Goal: Task Accomplishment & Management: Use online tool/utility

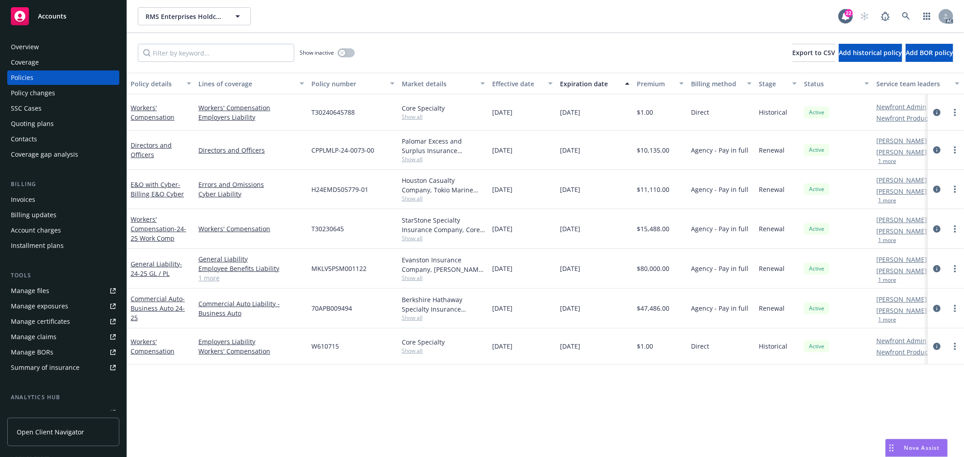
click at [216, 278] on link "1 more" at bounding box center [251, 277] width 106 height 9
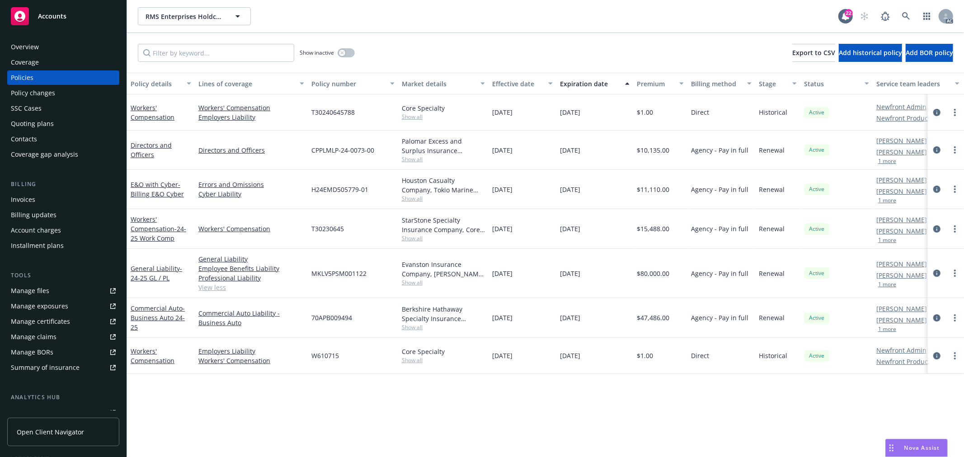
click at [418, 285] on span "Show all" at bounding box center [443, 283] width 83 height 8
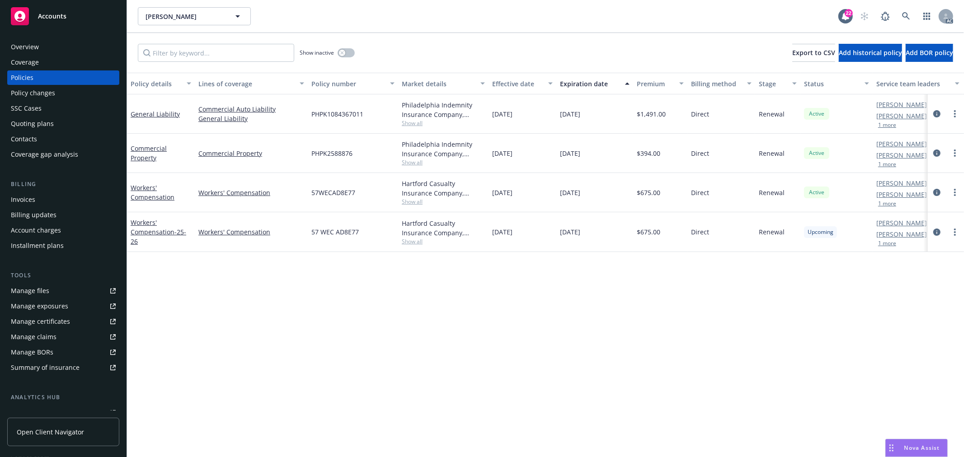
drag, startPoint x: 889, startPoint y: 163, endPoint x: 889, endPoint y: 172, distance: 9.0
click at [889, 163] on button "1 more" at bounding box center [887, 164] width 18 height 5
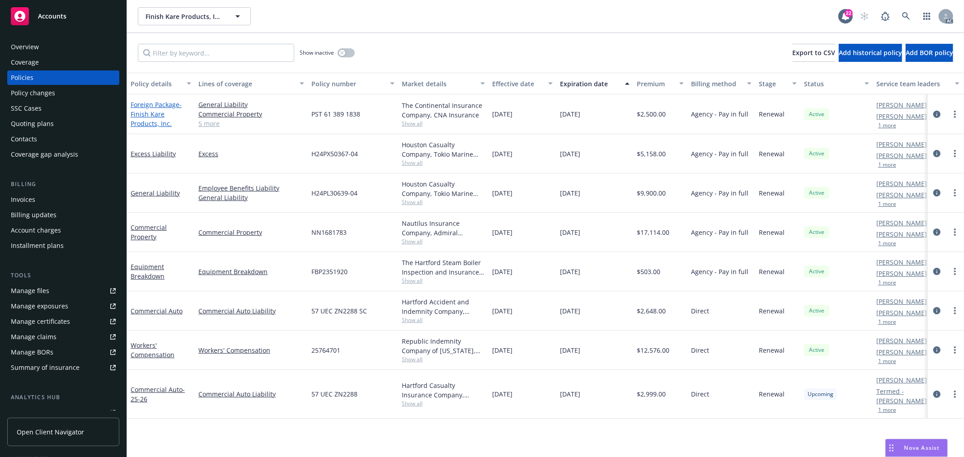
click at [152, 123] on span "- Finish Kare Products, Inc." at bounding box center [156, 114] width 51 height 28
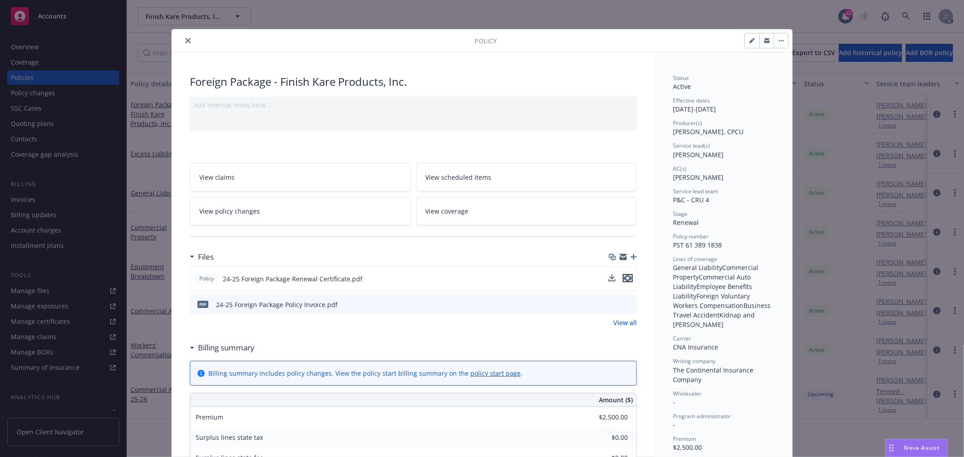
click at [627, 276] on icon "preview file" at bounding box center [627, 278] width 8 height 6
click at [185, 41] on icon "close" at bounding box center [187, 40] width 5 height 5
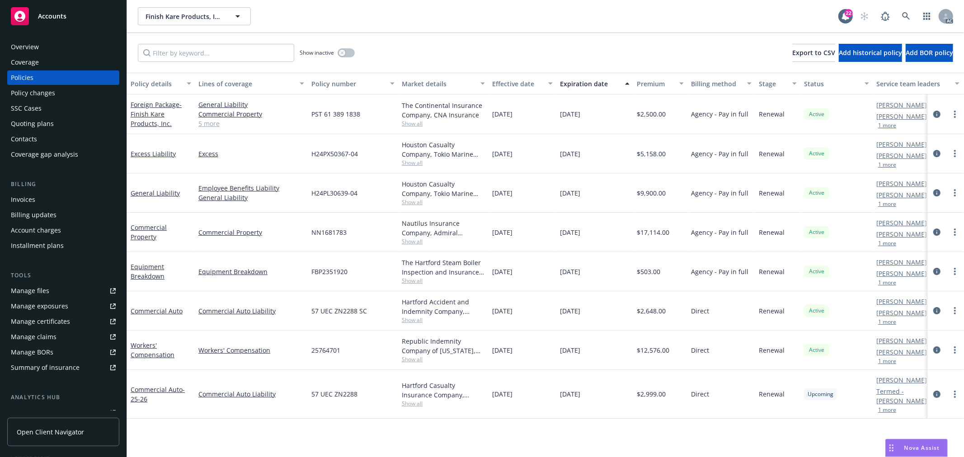
click at [51, 287] on link "Manage files" at bounding box center [63, 291] width 112 height 14
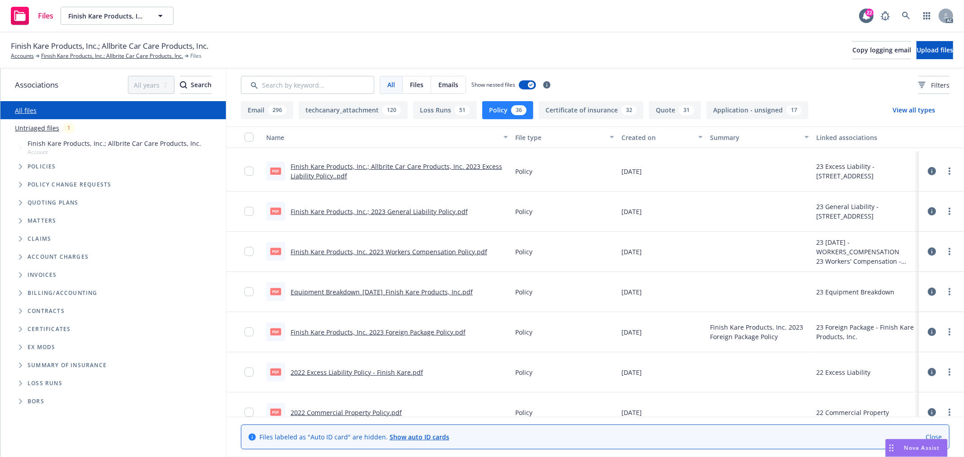
scroll to position [502, 0]
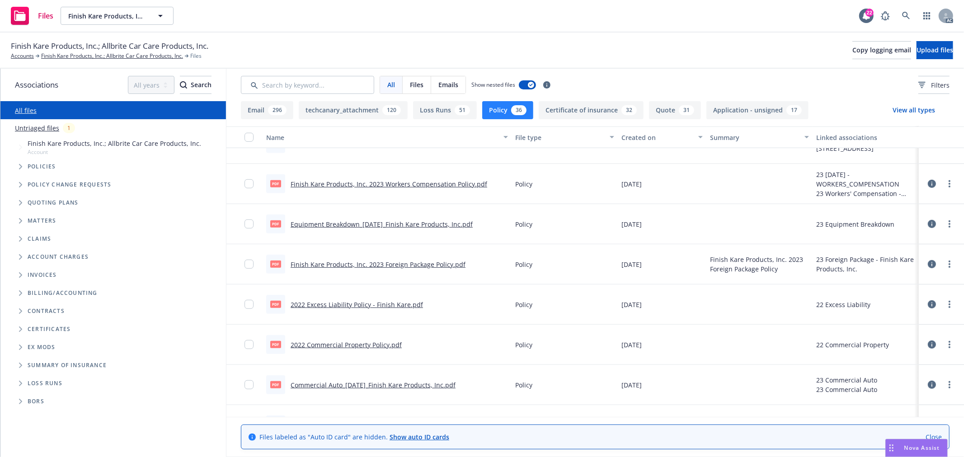
click at [405, 265] on link "Finish Kare Products, Inc. 2023 Foreign Package Policy.pdf" at bounding box center [378, 264] width 175 height 9
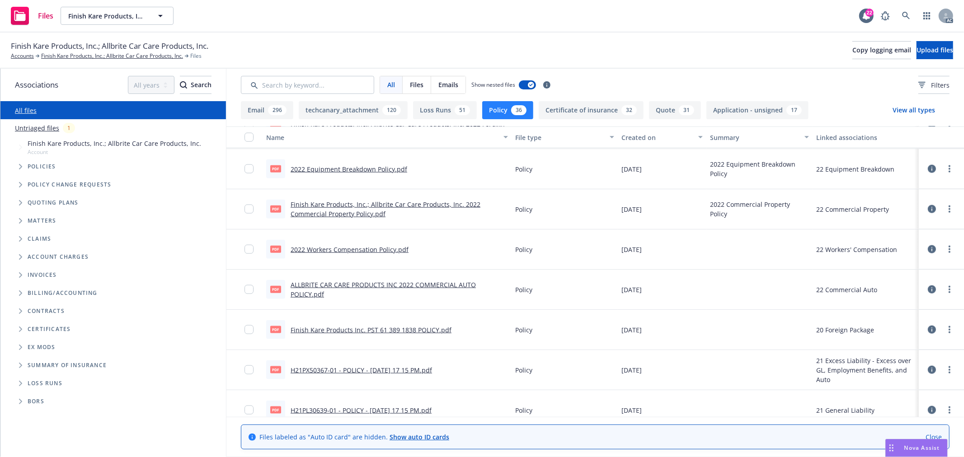
scroll to position [815, 0]
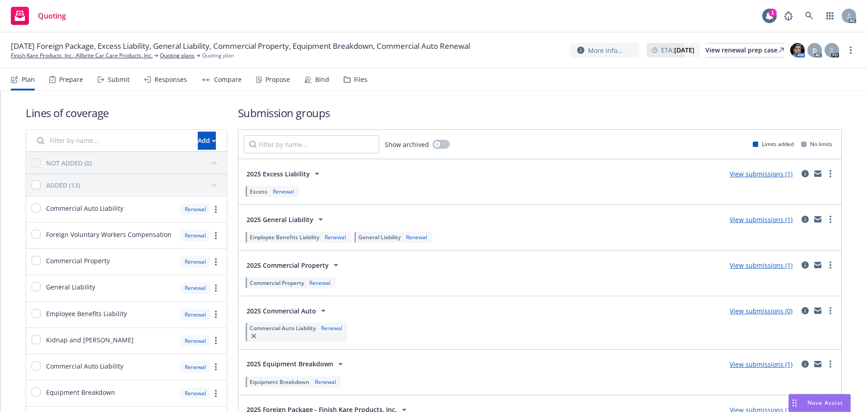
click at [173, 79] on div "Responses" at bounding box center [171, 79] width 33 height 7
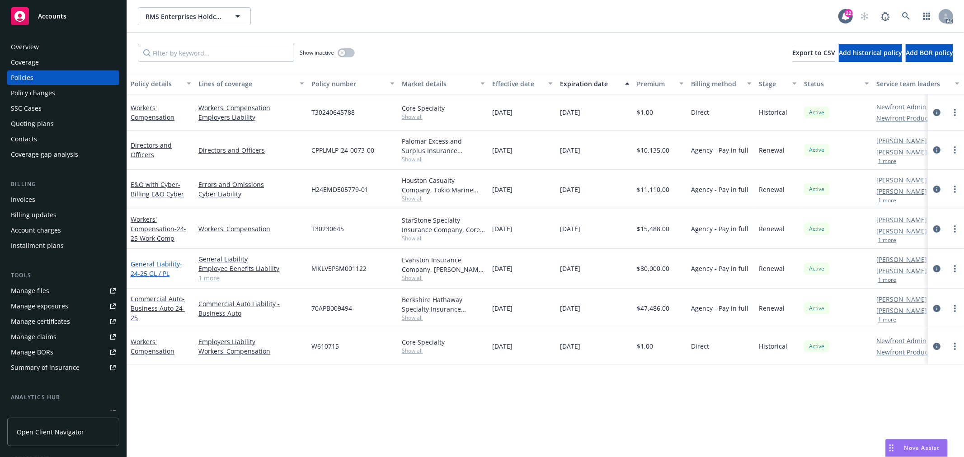
click at [164, 265] on link "General Liability - 24-25 GL / PL" at bounding box center [157, 269] width 52 height 18
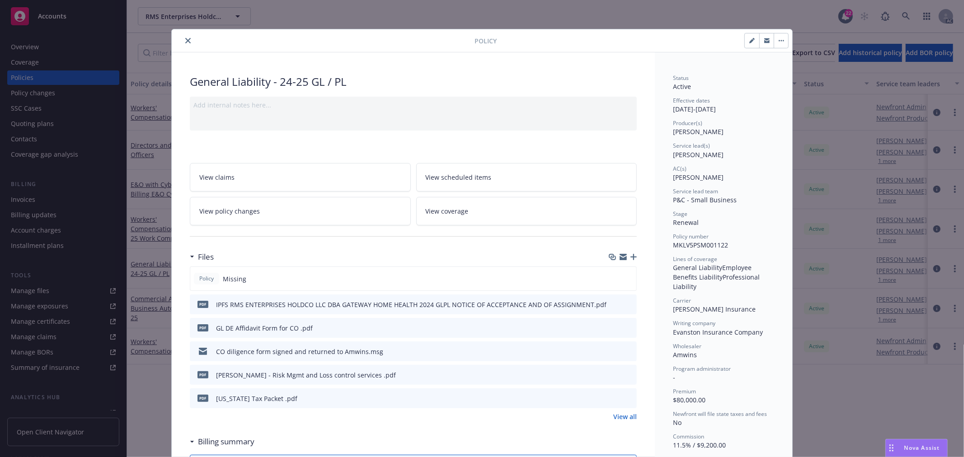
click at [186, 41] on icon "close" at bounding box center [187, 40] width 5 height 5
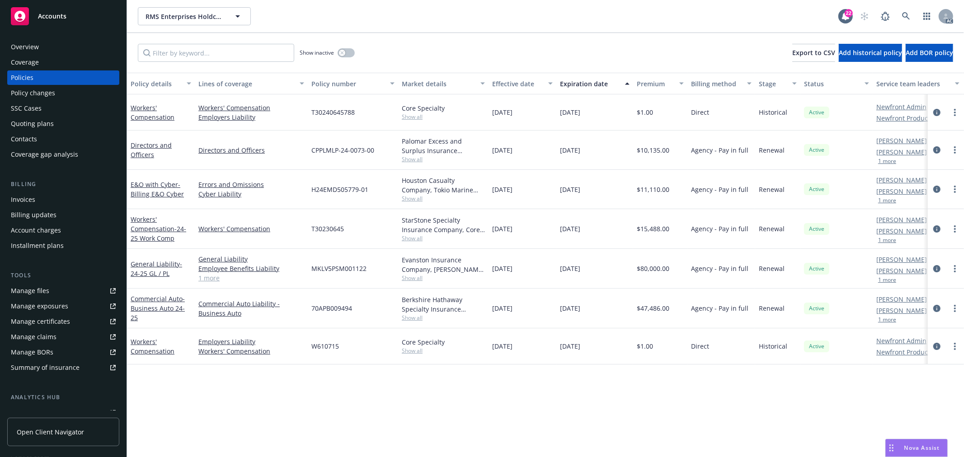
click at [408, 281] on span "Show all" at bounding box center [443, 278] width 83 height 8
click at [215, 396] on div "Policy details Lines of coverage Policy number Market details Effective date Ex…" at bounding box center [545, 265] width 837 height 384
click at [155, 272] on span "- 24-25 GL / PL" at bounding box center [157, 269] width 52 height 18
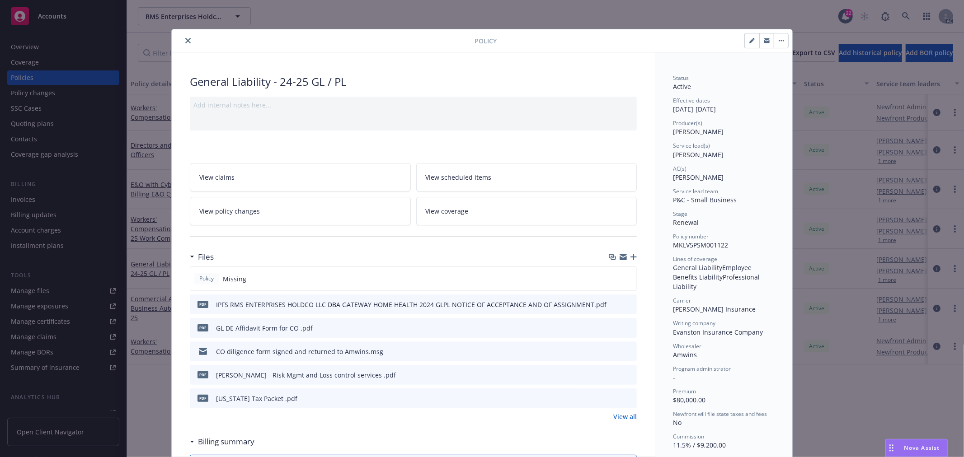
scroll to position [27, 0]
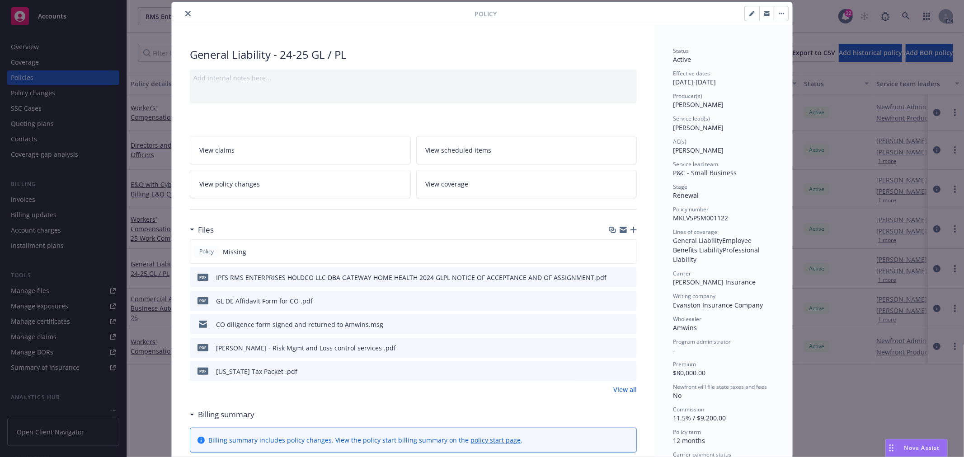
click at [628, 300] on icon "preview file" at bounding box center [628, 300] width 8 height 6
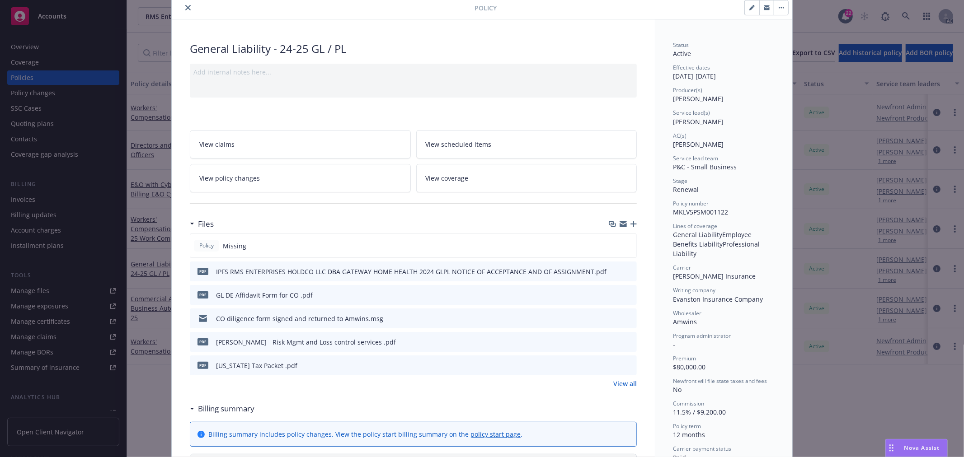
scroll to position [0, 0]
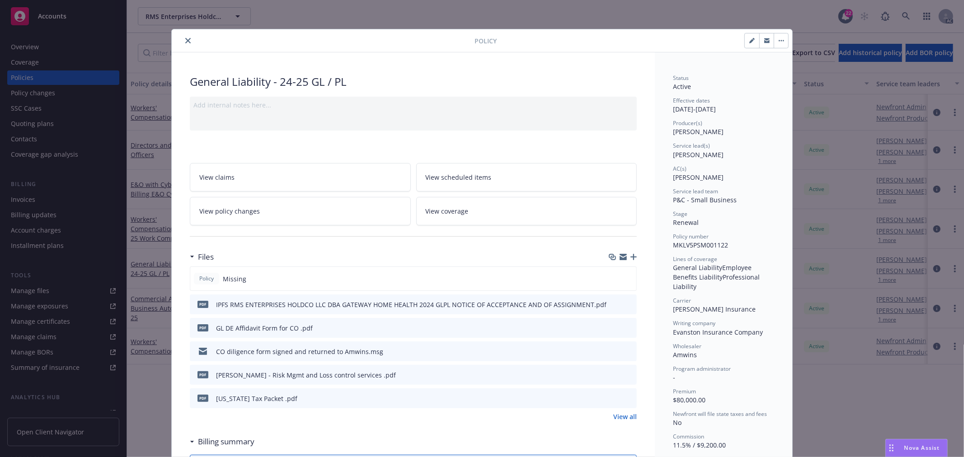
click at [274, 222] on link "View policy changes" at bounding box center [300, 211] width 221 height 28
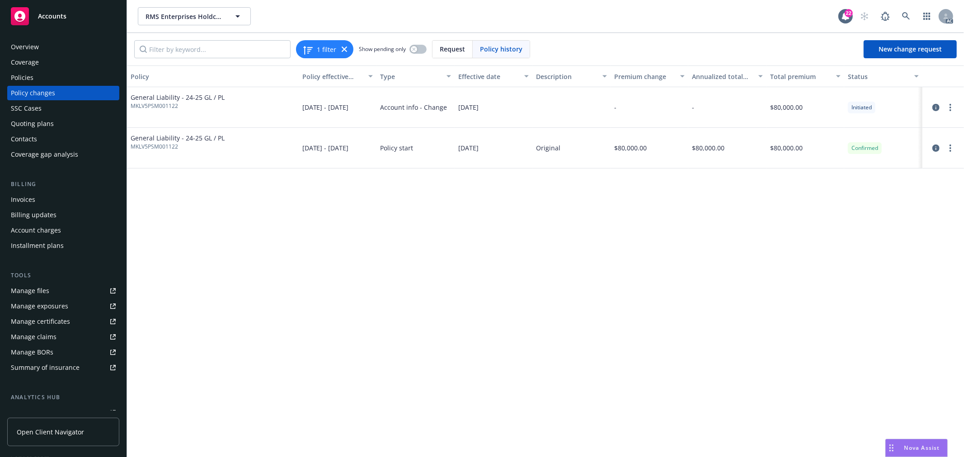
click at [174, 110] on span "MKLV5PSM001122" at bounding box center [178, 106] width 94 height 8
click at [327, 150] on span "09/01/2024 - 09/01/2025" at bounding box center [325, 147] width 47 height 9
click at [342, 48] on icon at bounding box center [344, 49] width 5 height 5
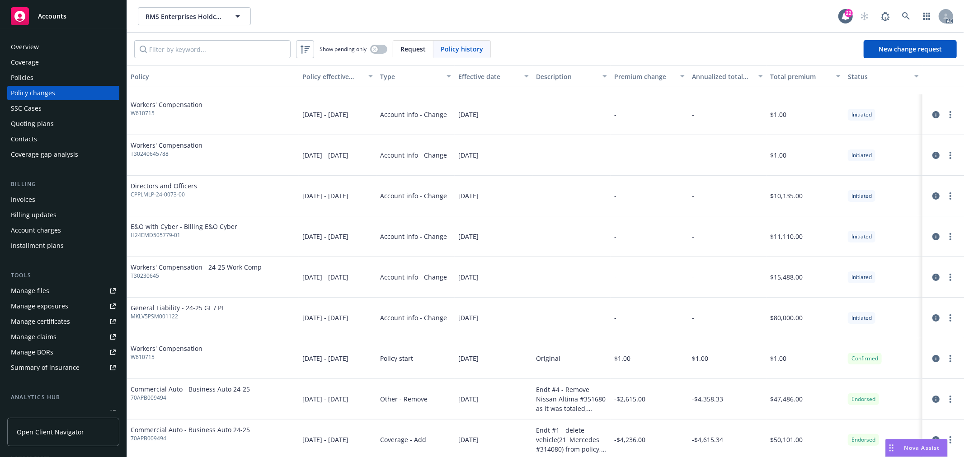
scroll to position [100, 0]
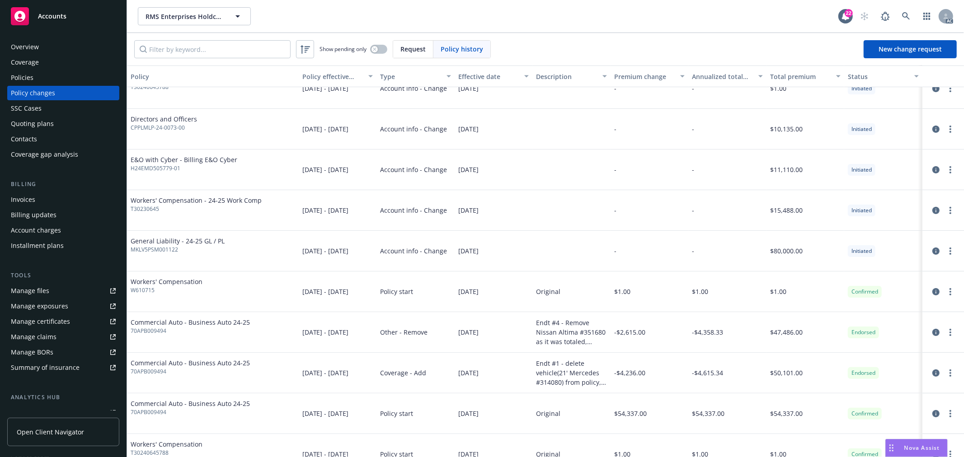
click at [228, 245] on div "General Liability - 24-25 GL / PL MKLV5PSM001122" at bounding box center [213, 251] width 172 height 41
click at [372, 265] on div "09/01/2024 - 09/01/2025" at bounding box center [338, 251] width 78 height 41
click at [251, 253] on div "General Liability - 24-25 GL / PL MKLV5PSM001122" at bounding box center [213, 251] width 172 height 41
click at [403, 254] on span "Account info - Change" at bounding box center [413, 250] width 67 height 9
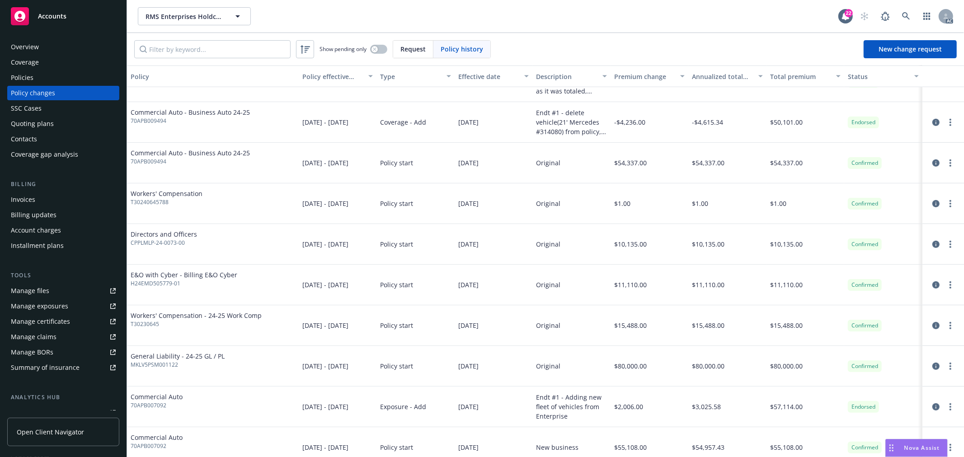
scroll to position [401, 0]
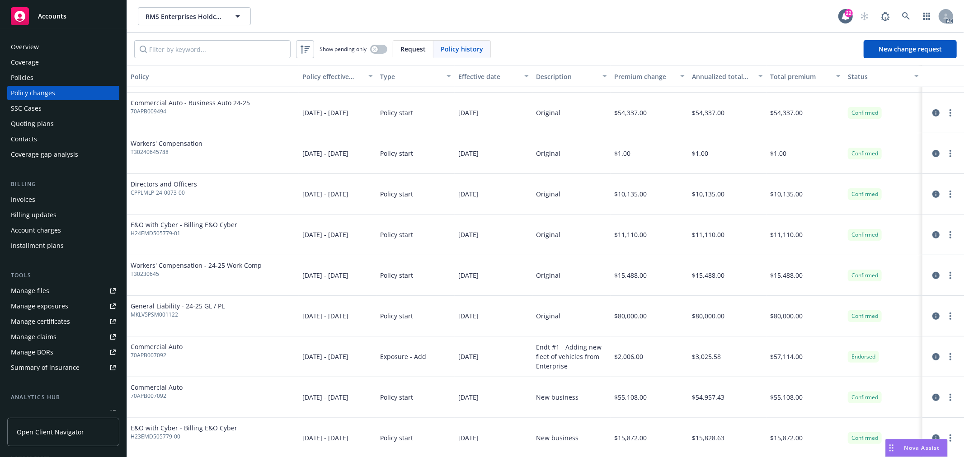
click at [330, 314] on span "09/01/2024 - 09/01/2025" at bounding box center [325, 315] width 47 height 9
click at [423, 318] on div "Policy start" at bounding box center [415, 316] width 78 height 41
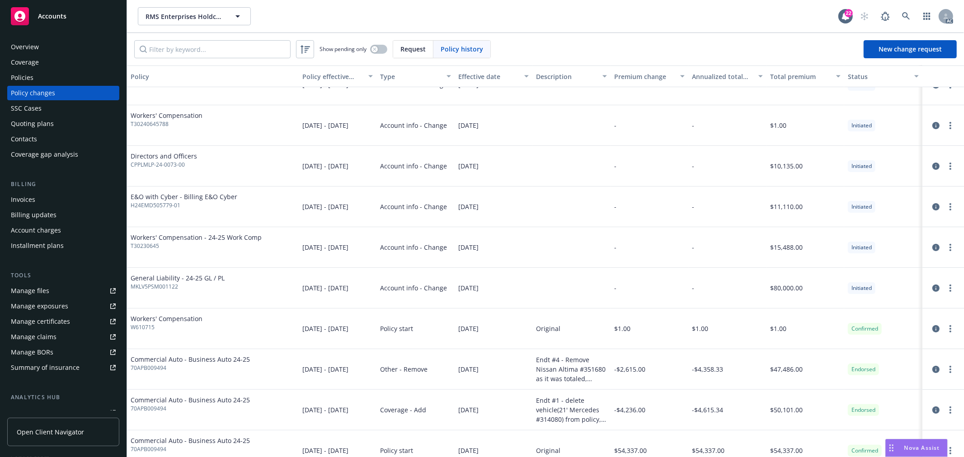
scroll to position [0, 0]
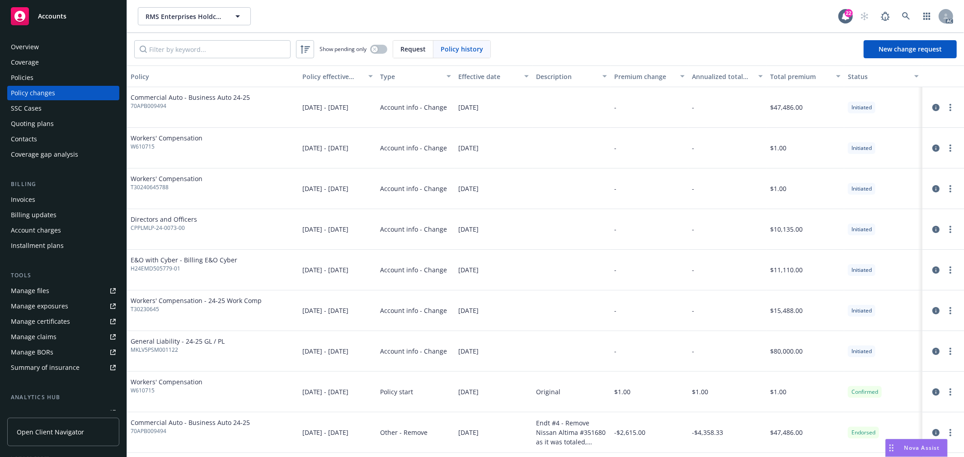
click at [36, 77] on div "Policies" at bounding box center [63, 77] width 105 height 14
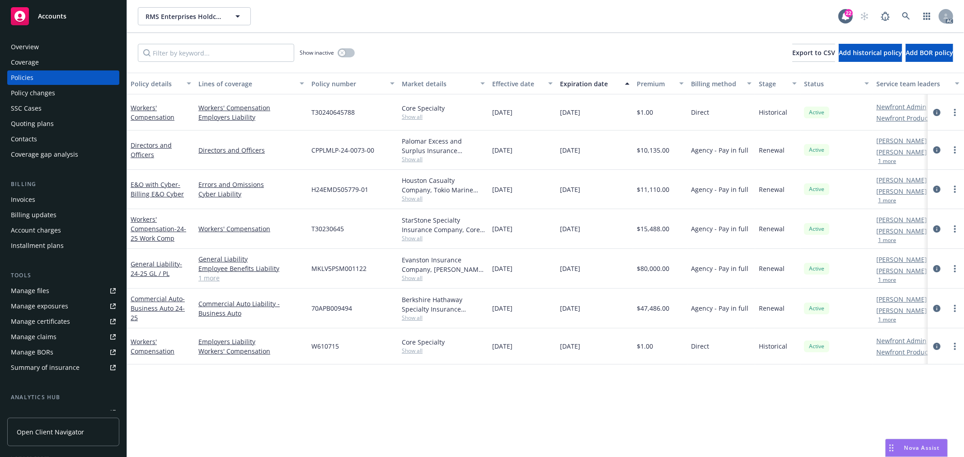
click at [38, 46] on div "Overview" at bounding box center [25, 47] width 28 height 14
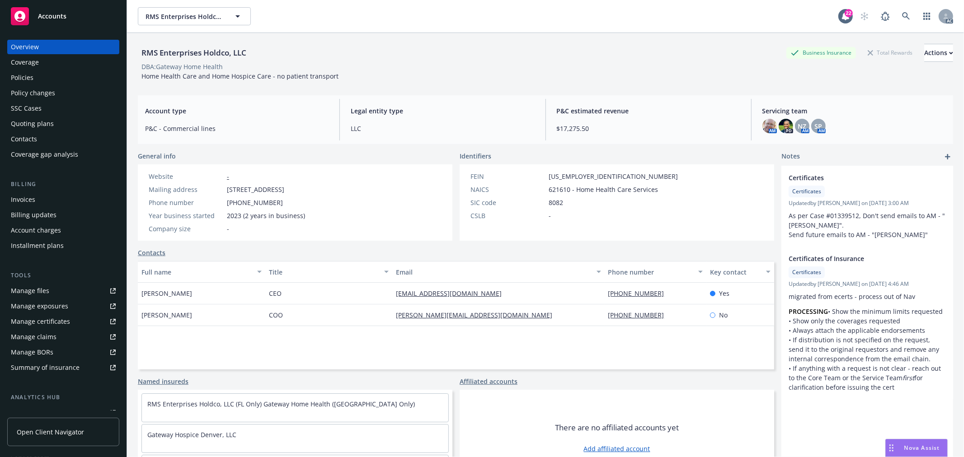
drag, startPoint x: 226, startPoint y: 191, endPoint x: 375, endPoint y: 190, distance: 149.6
click at [316, 190] on div "Website - Mailing address 2620 Yellowwood Dr, Westlake Village, CA, 91361 Phone…" at bounding box center [227, 202] width 178 height 76
click at [36, 77] on div "Policies" at bounding box center [63, 77] width 105 height 14
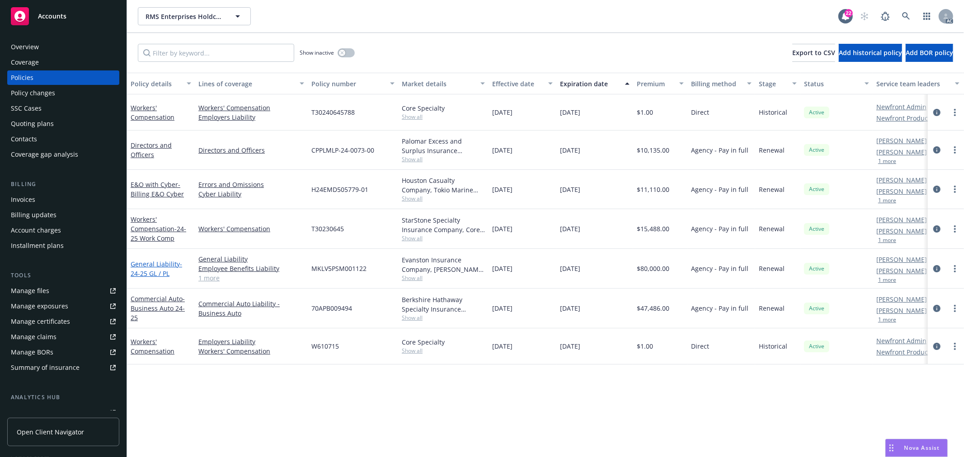
click at [158, 265] on link "General Liability - 24-25 GL / PL" at bounding box center [157, 269] width 52 height 18
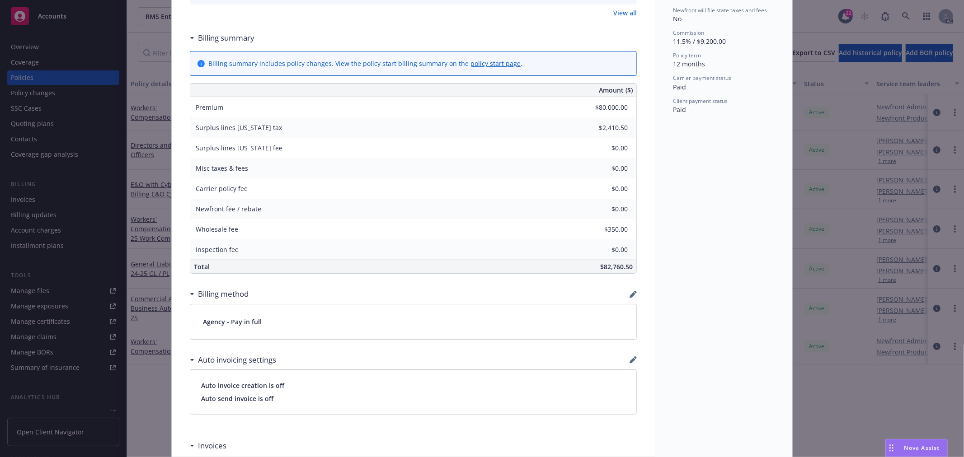
scroll to position [401, 0]
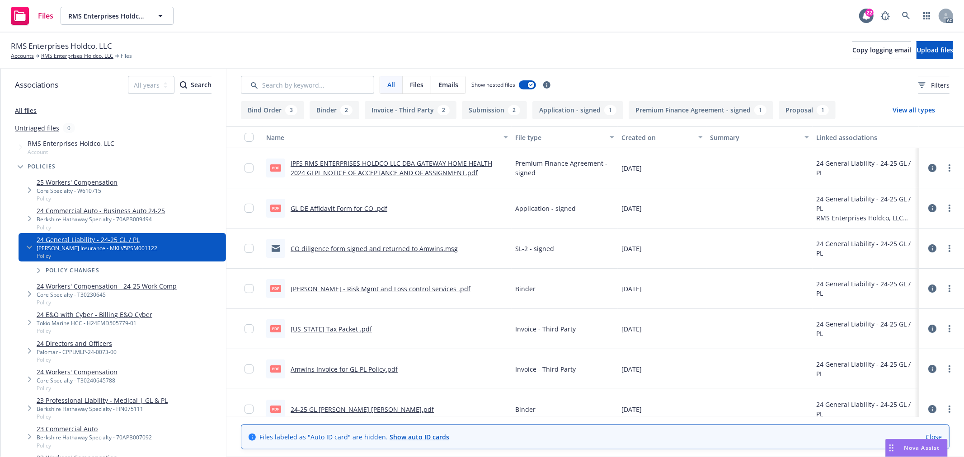
click at [327, 112] on button "Binder 2" at bounding box center [334, 110] width 50 height 18
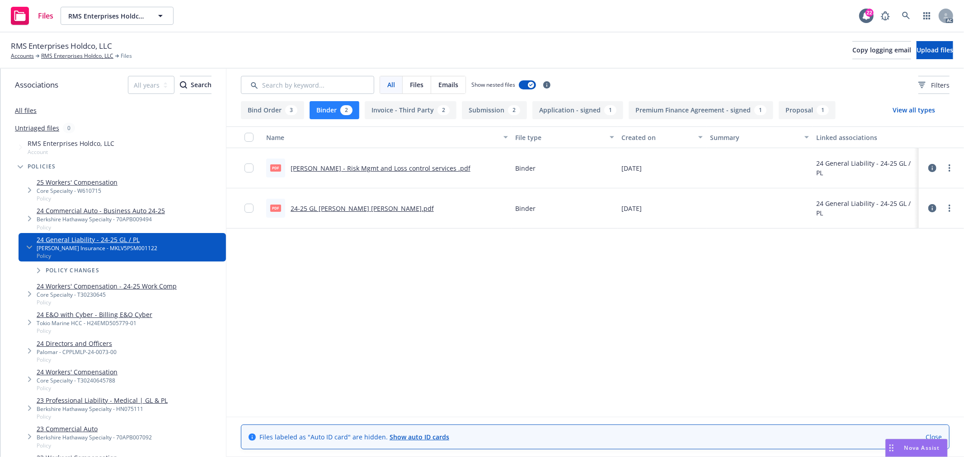
click at [323, 211] on link "24-25 GL [PERSON_NAME] [PERSON_NAME].pdf" at bounding box center [362, 208] width 143 height 9
click at [571, 106] on button "Application - signed 1" at bounding box center [577, 110] width 91 height 18
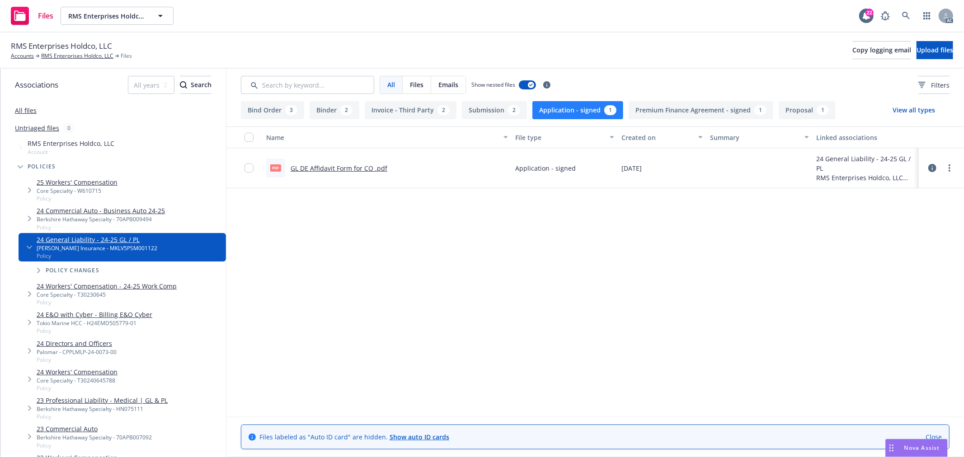
click at [342, 111] on div "2" at bounding box center [346, 110] width 12 height 10
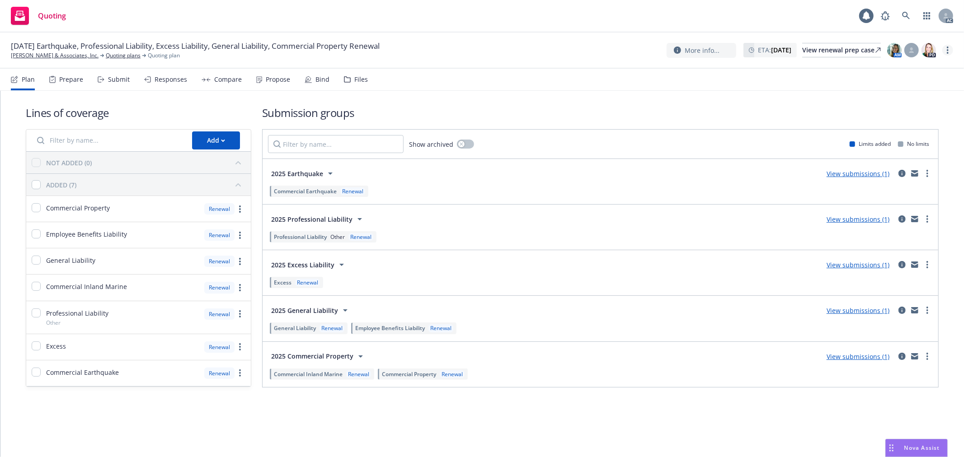
click at [949, 51] on link "more" at bounding box center [947, 50] width 11 height 11
drag, startPoint x: 899, startPoint y: 68, endPoint x: 885, endPoint y: 61, distance: 16.0
click at [899, 68] on link "Copy logging email" at bounding box center [902, 69] width 101 height 18
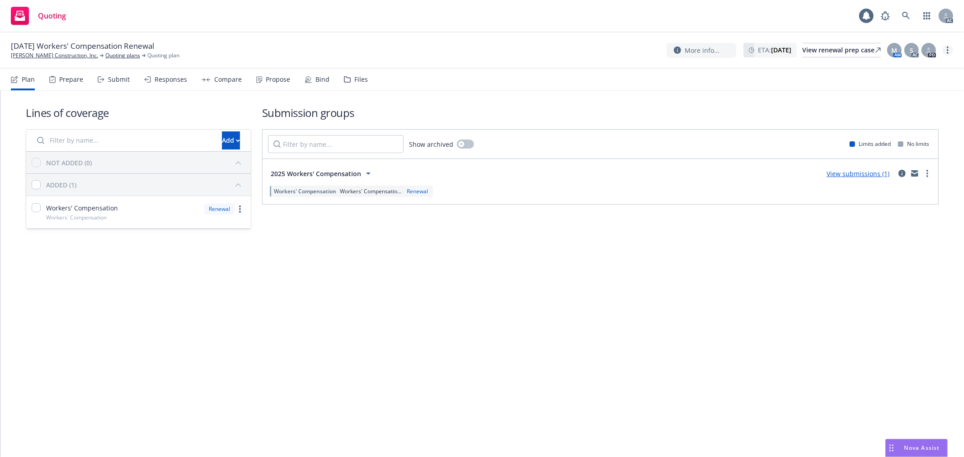
click at [949, 50] on link "more" at bounding box center [947, 50] width 11 height 11
click at [916, 70] on link "Copy logging email" at bounding box center [902, 69] width 101 height 18
click at [64, 58] on link "Slatter Construction, Inc." at bounding box center [54, 56] width 87 height 8
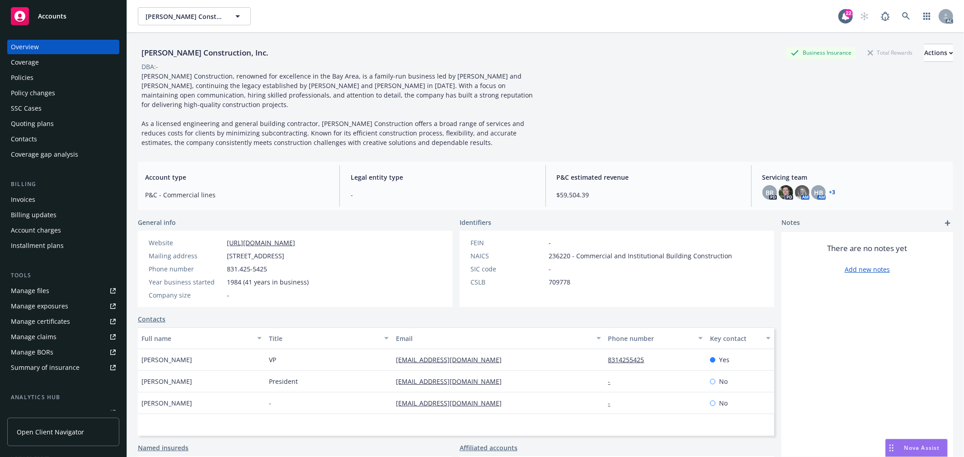
click at [45, 78] on div "Policies" at bounding box center [63, 77] width 105 height 14
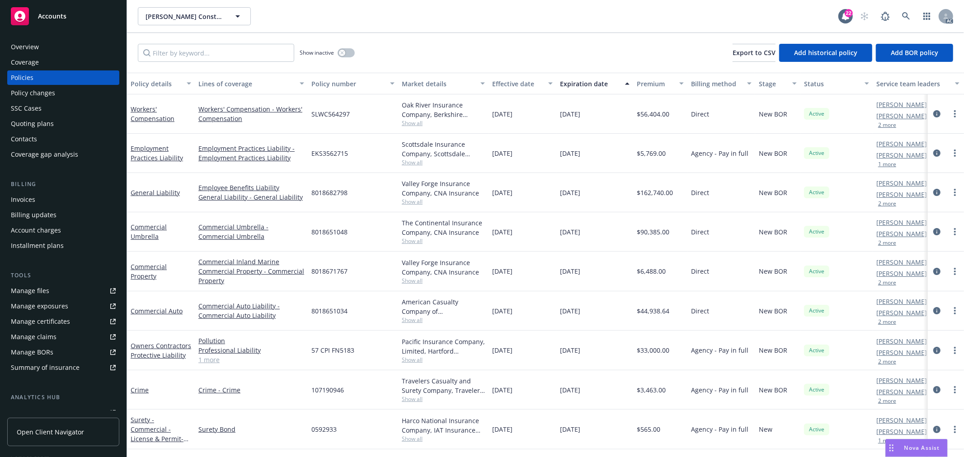
click at [884, 128] on button "2 more" at bounding box center [887, 124] width 18 height 5
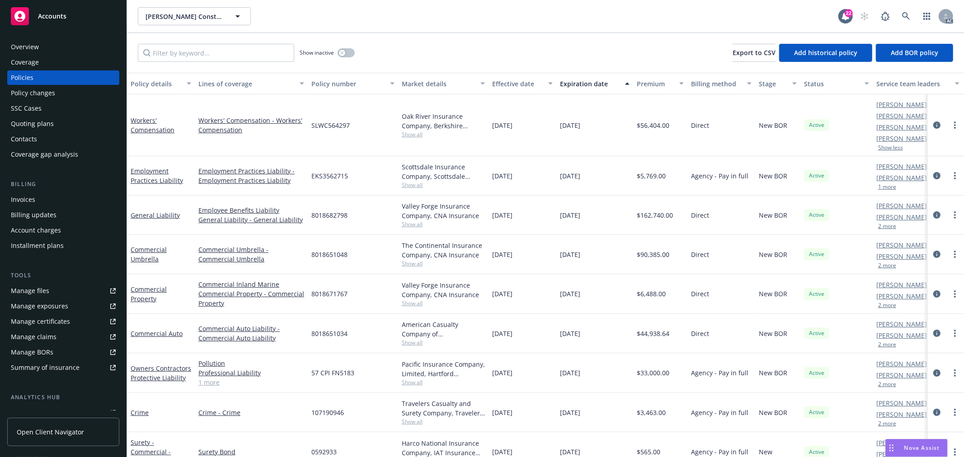
scroll to position [0, 42]
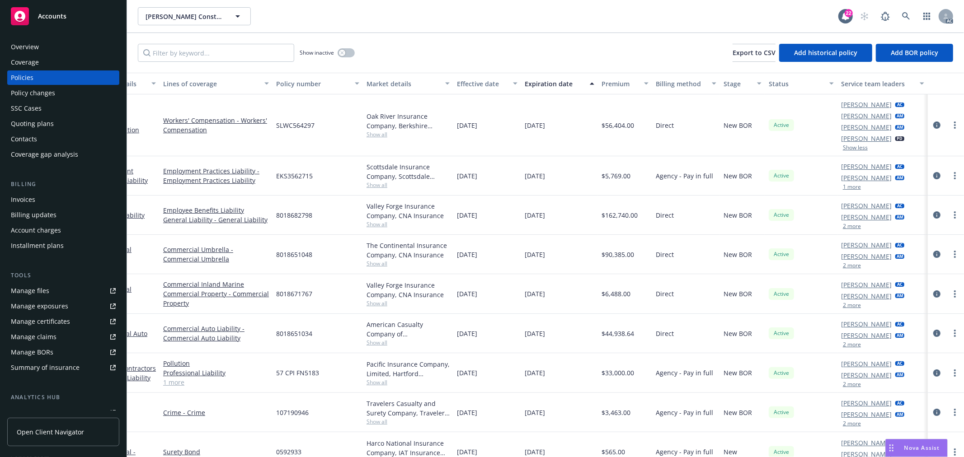
click at [843, 190] on button "1 more" at bounding box center [852, 186] width 18 height 5
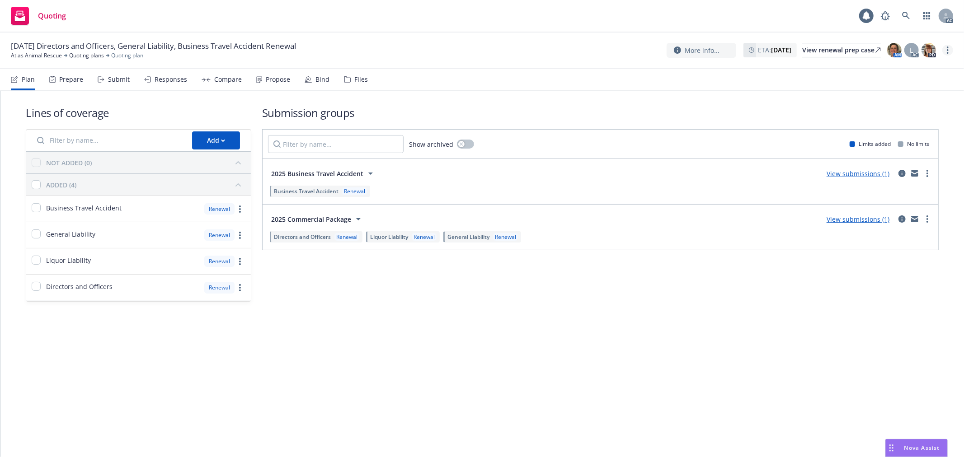
click at [945, 48] on link "more" at bounding box center [947, 50] width 11 height 11
click at [918, 70] on link "Copy logging email" at bounding box center [902, 69] width 101 height 18
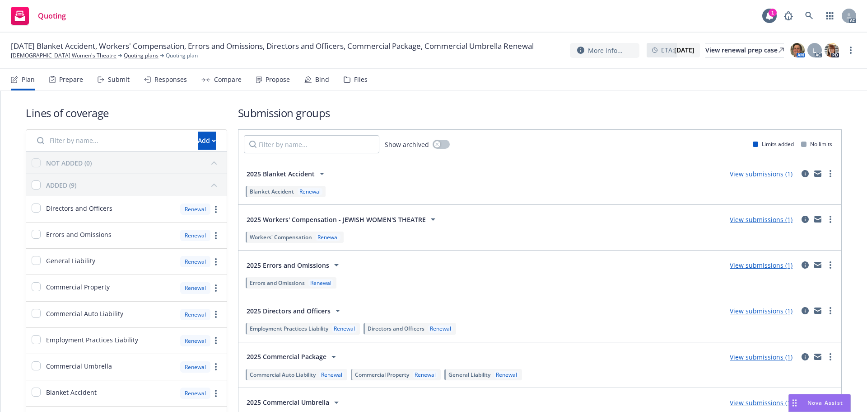
click at [268, 81] on div "Propose" at bounding box center [278, 79] width 24 height 7
